Goal: Task Accomplishment & Management: Manage account settings

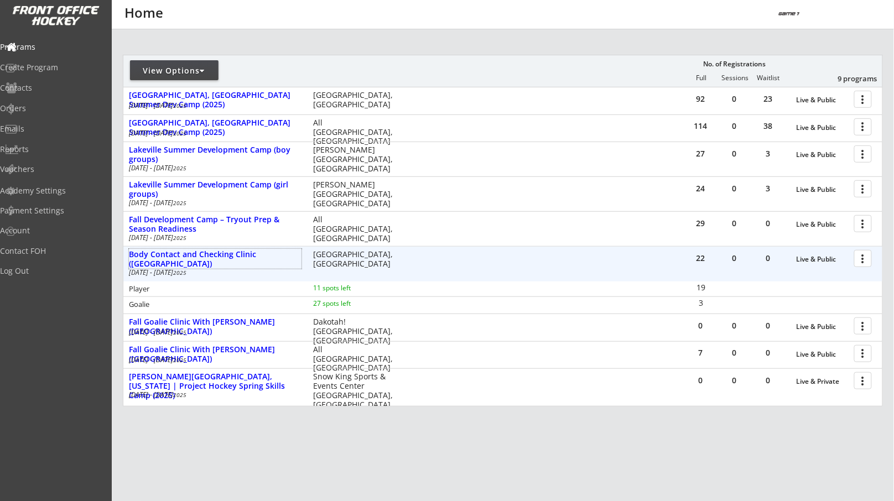
scroll to position [194, 0]
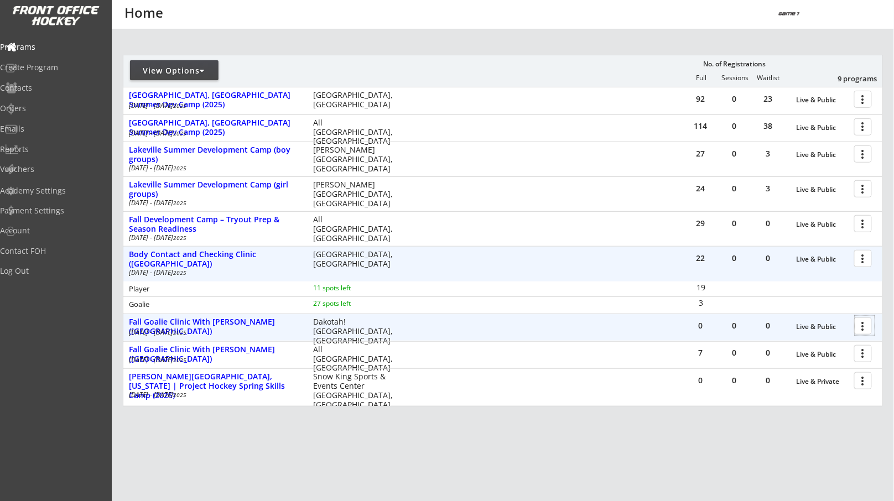
click at [864, 326] on div at bounding box center [865, 325] width 19 height 19
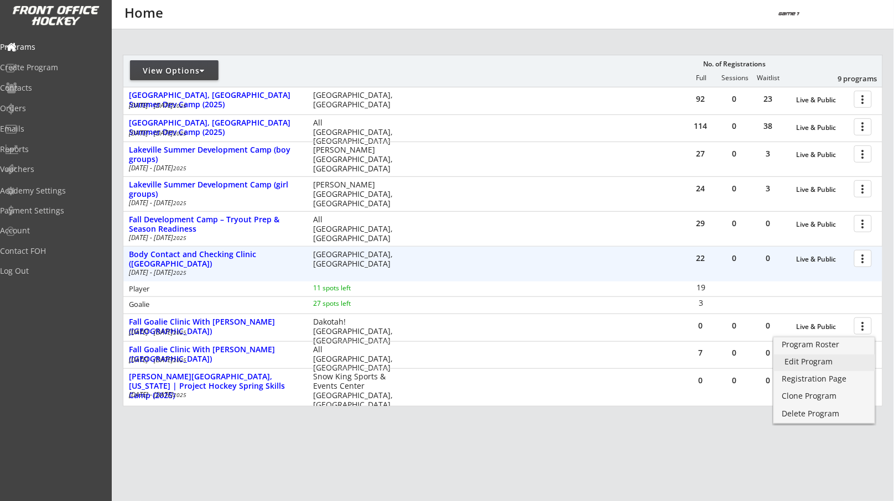
click at [838, 356] on link "Edit Program" at bounding box center [825, 363] width 102 height 17
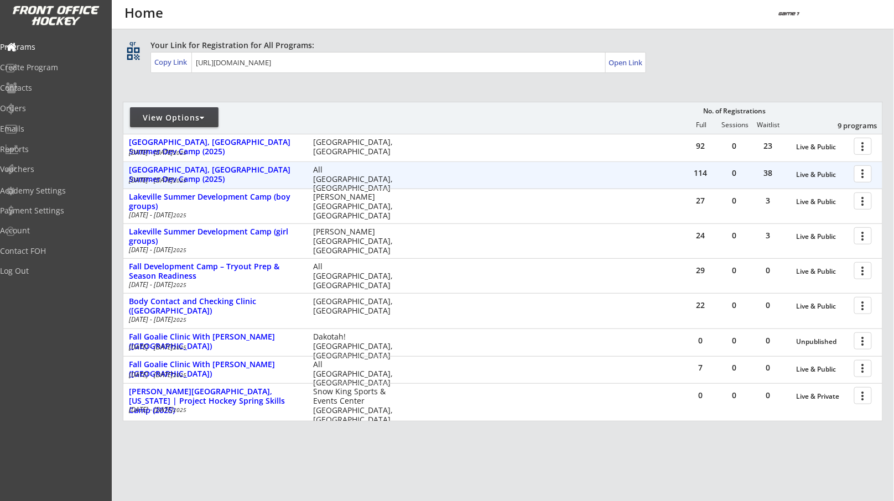
scroll to position [84, 0]
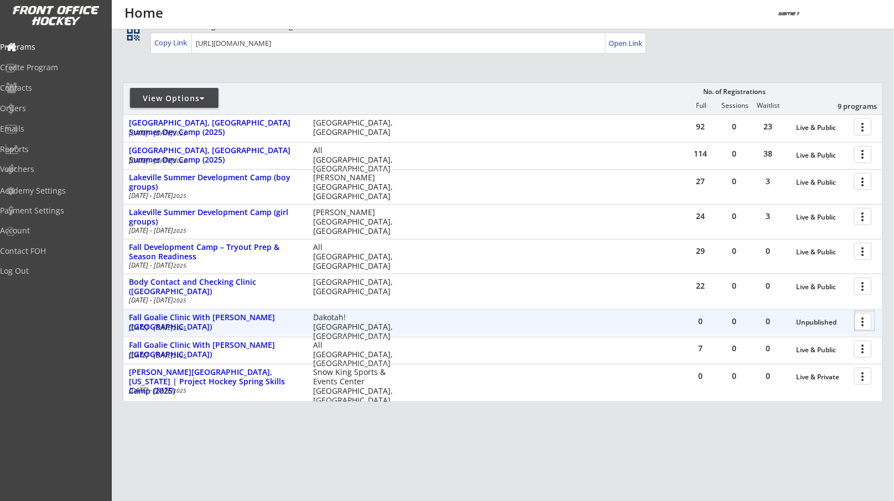
click at [864, 320] on div at bounding box center [865, 321] width 19 height 19
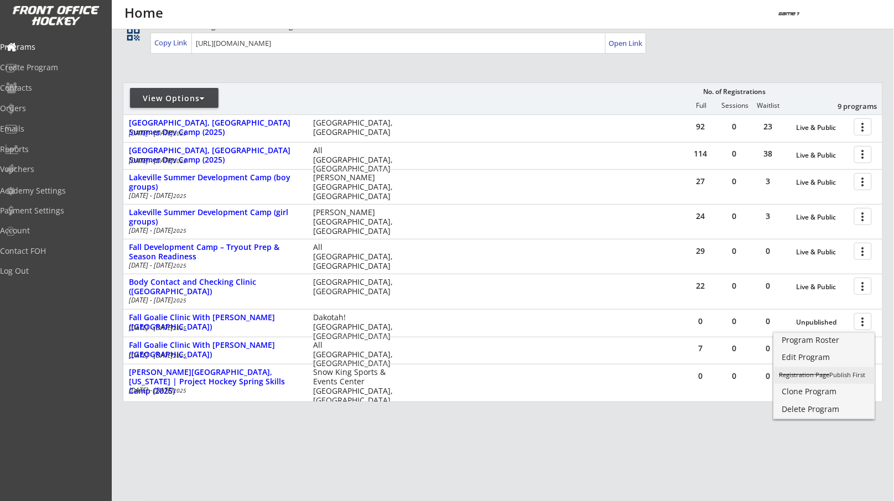
click at [830, 375] on div "Registration Page Publish First" at bounding box center [825, 375] width 91 height 6
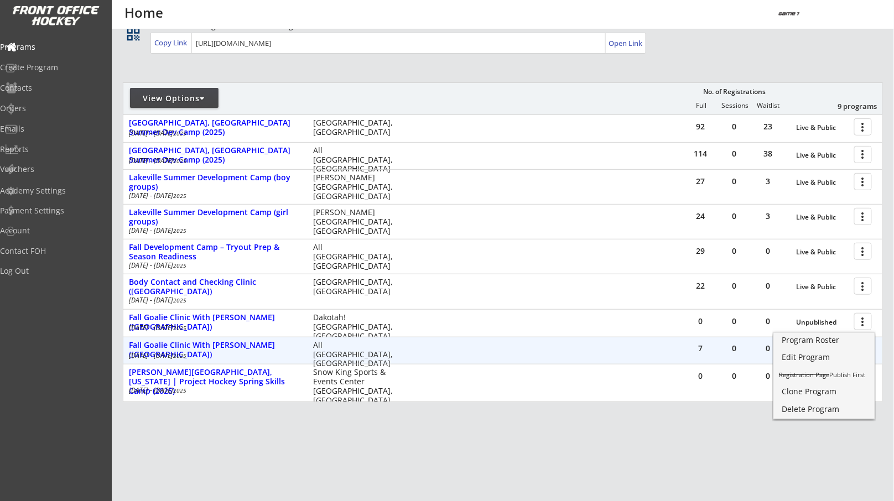
click at [644, 350] on div "7 0 0 Live & Public more_vert Fall Goalie Clinic With Reed Kinsey (Mankato) Sep…" at bounding box center [502, 351] width 759 height 27
click at [858, 350] on div at bounding box center [865, 348] width 19 height 19
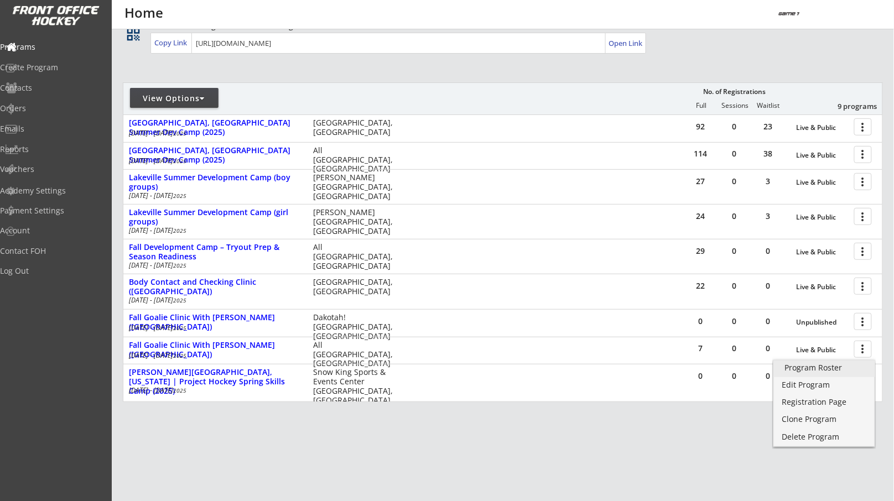
click at [833, 371] on div "Program Roster" at bounding box center [825, 368] width 80 height 8
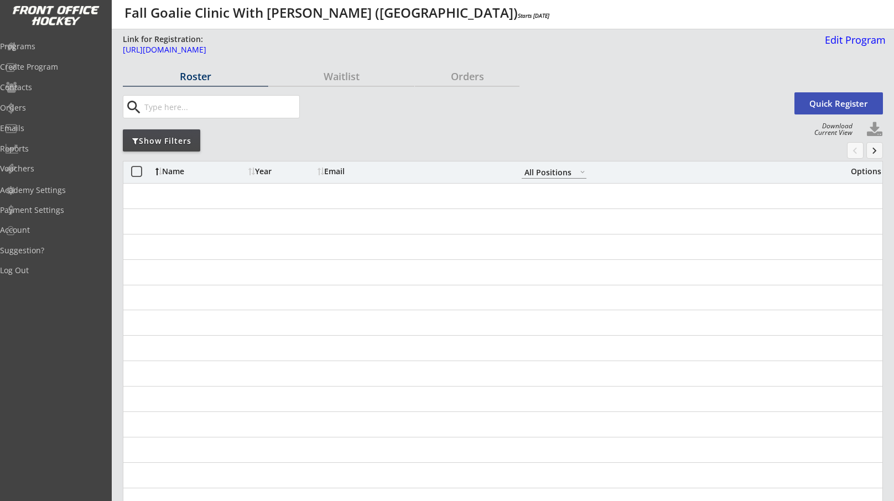
select select ""All Positions""
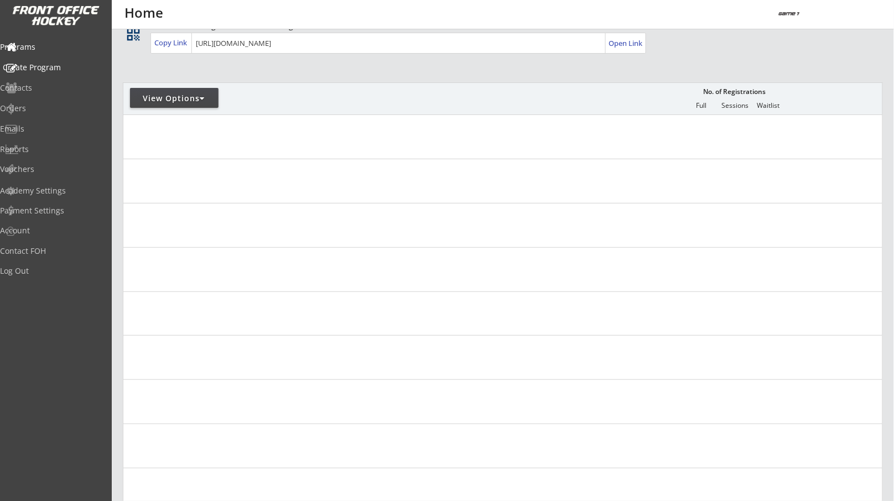
scroll to position [73, 0]
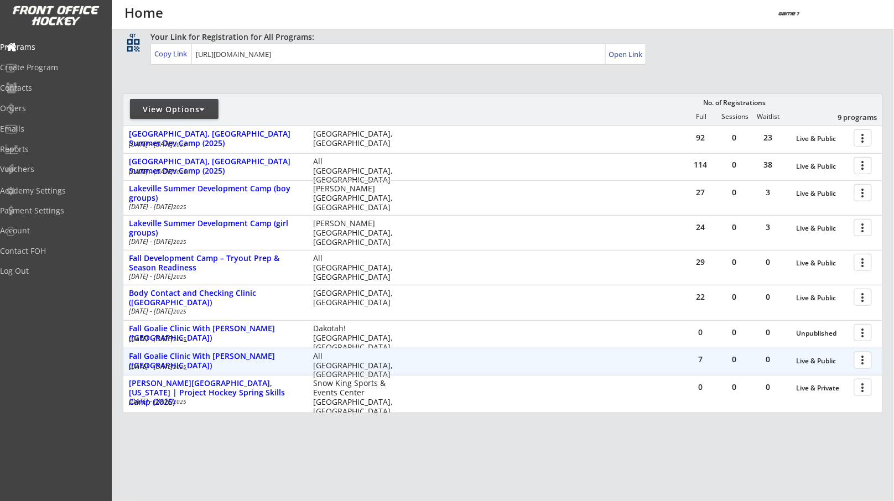
click at [861, 359] on div at bounding box center [865, 359] width 19 height 19
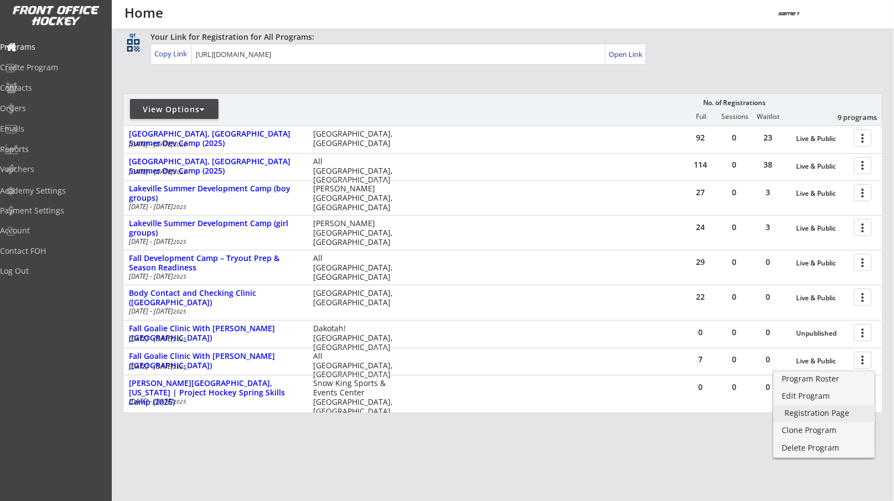
click at [826, 410] on div "Registration Page" at bounding box center [825, 414] width 80 height 8
